Goal: Information Seeking & Learning: Learn about a topic

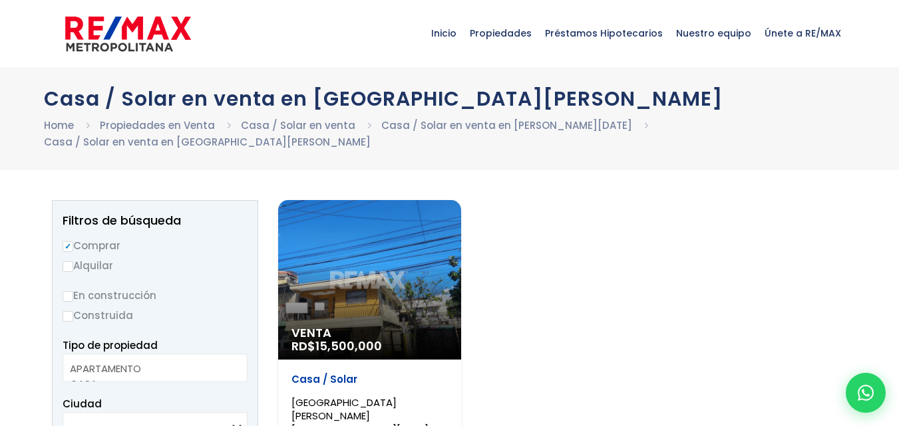
select select
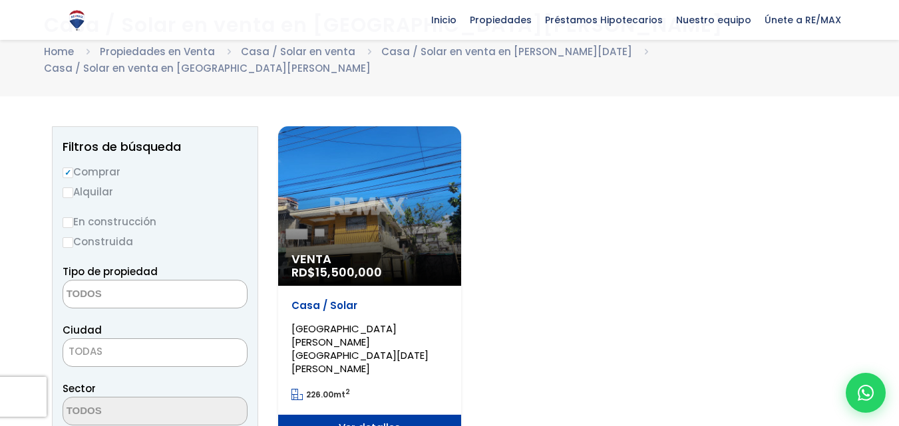
scroll to position [75, 0]
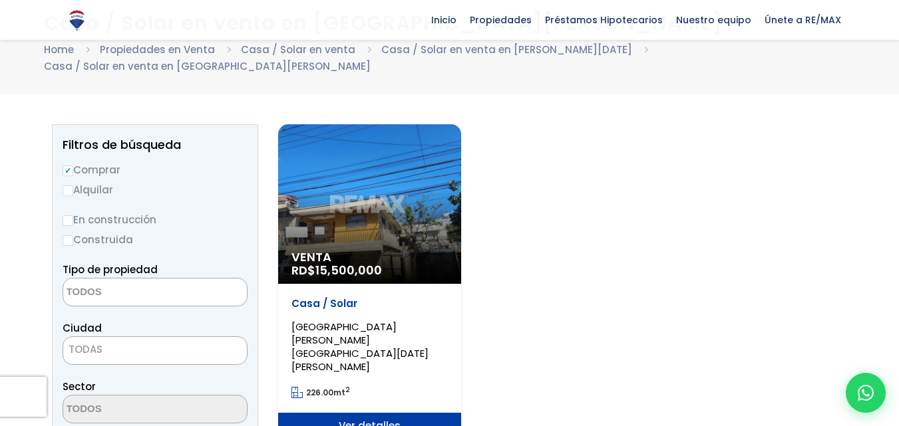
drag, startPoint x: 902, startPoint y: 17, endPoint x: 906, endPoint y: 39, distance: 22.3
click at [898, 39] on html "X Inicio Propiedades Préstamos Hipotecarios Calculadora de préstamos Nuestro eq…" at bounding box center [449, 138] width 899 height 426
click at [369, 245] on div "Venta RD$ 15,500,000" at bounding box center [369, 204] width 183 height 160
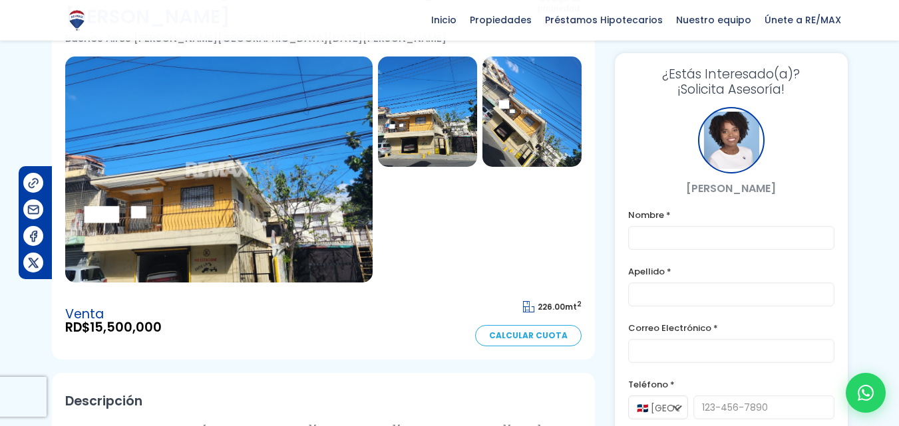
scroll to position [118, 0]
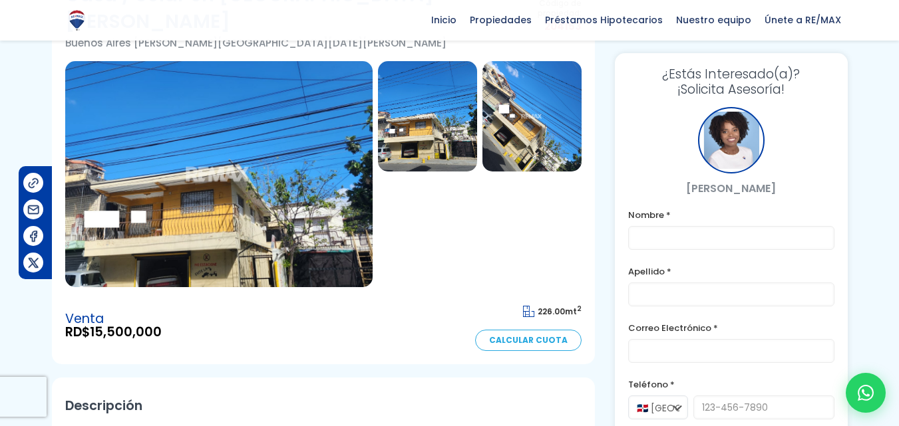
click at [411, 101] on img at bounding box center [427, 116] width 99 height 110
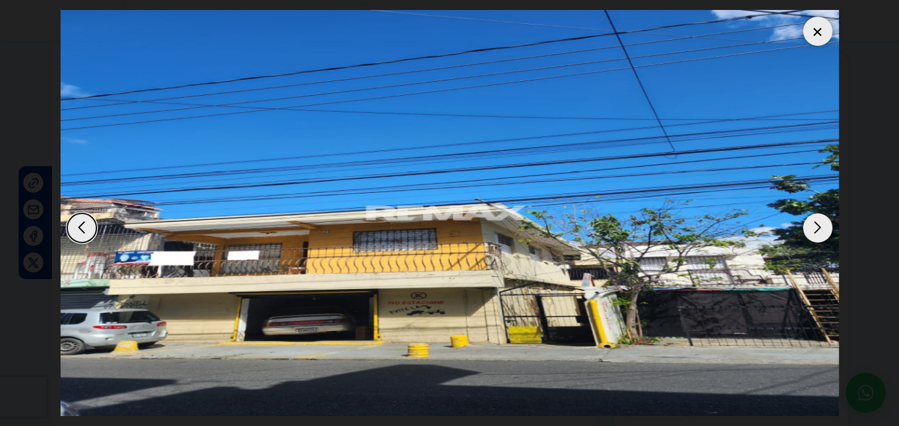
click at [819, 229] on div "Next slide" at bounding box center [817, 227] width 29 height 29
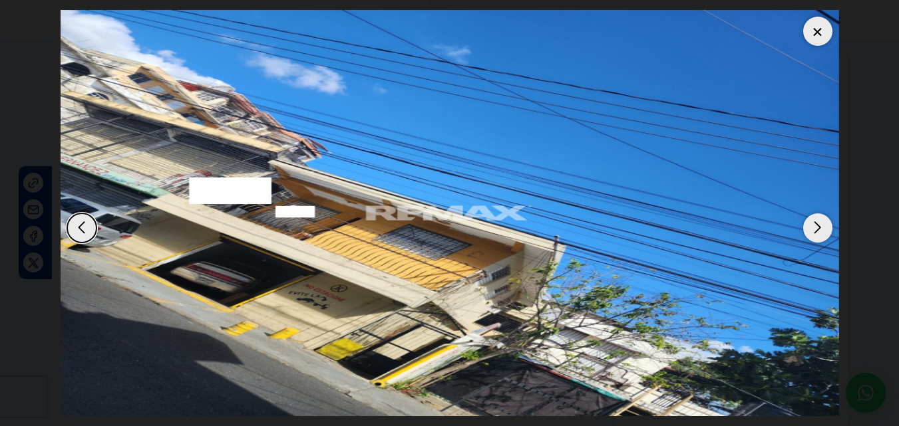
click at [819, 227] on div "Next slide" at bounding box center [817, 227] width 29 height 29
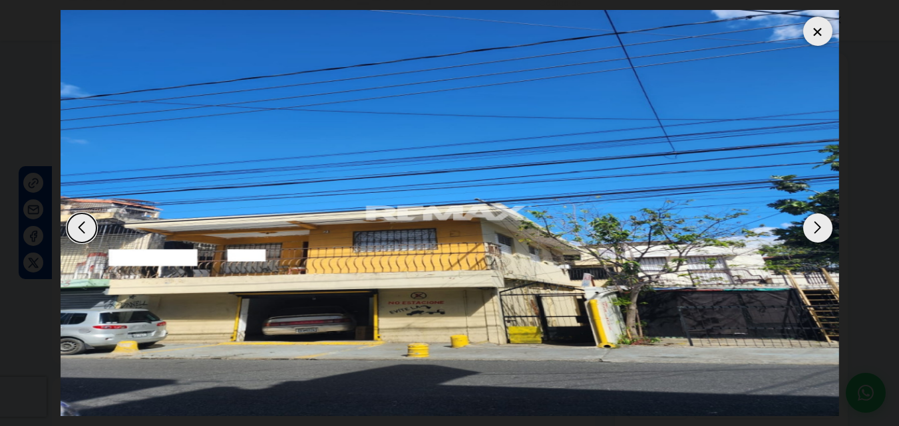
click at [813, 37] on div at bounding box center [817, 31] width 29 height 29
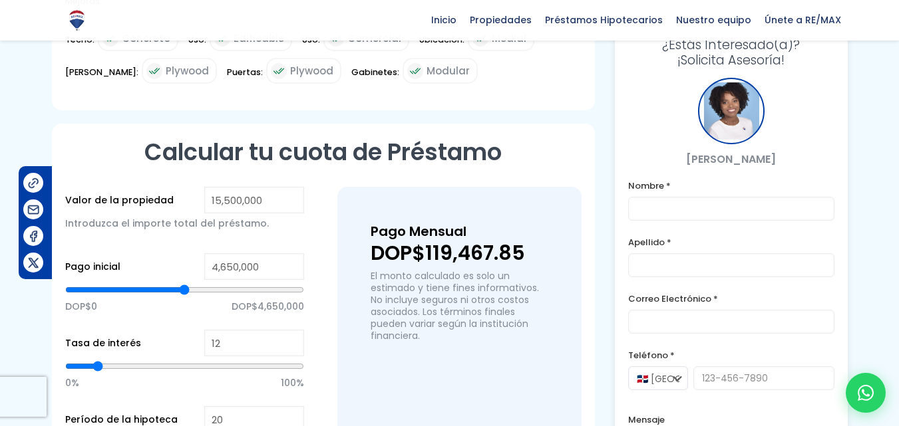
scroll to position [1127, 0]
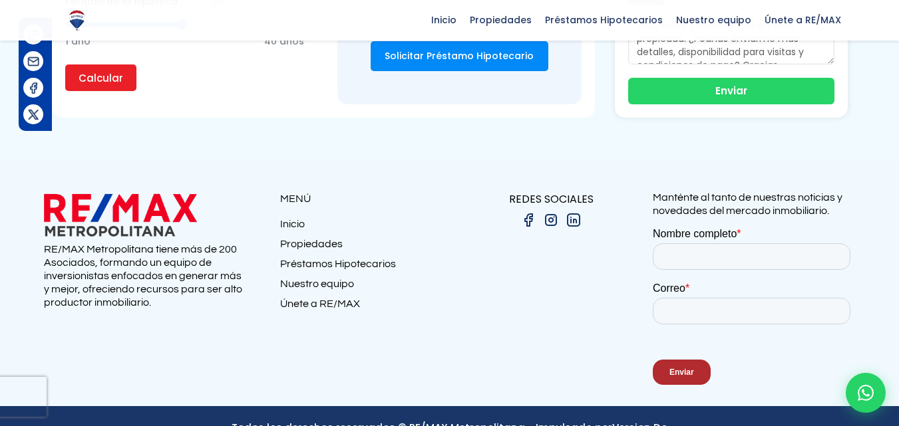
drag, startPoint x: 903, startPoint y: 69, endPoint x: 49, endPoint y: 100, distance: 854.6
